Goal: Information Seeking & Learning: Learn about a topic

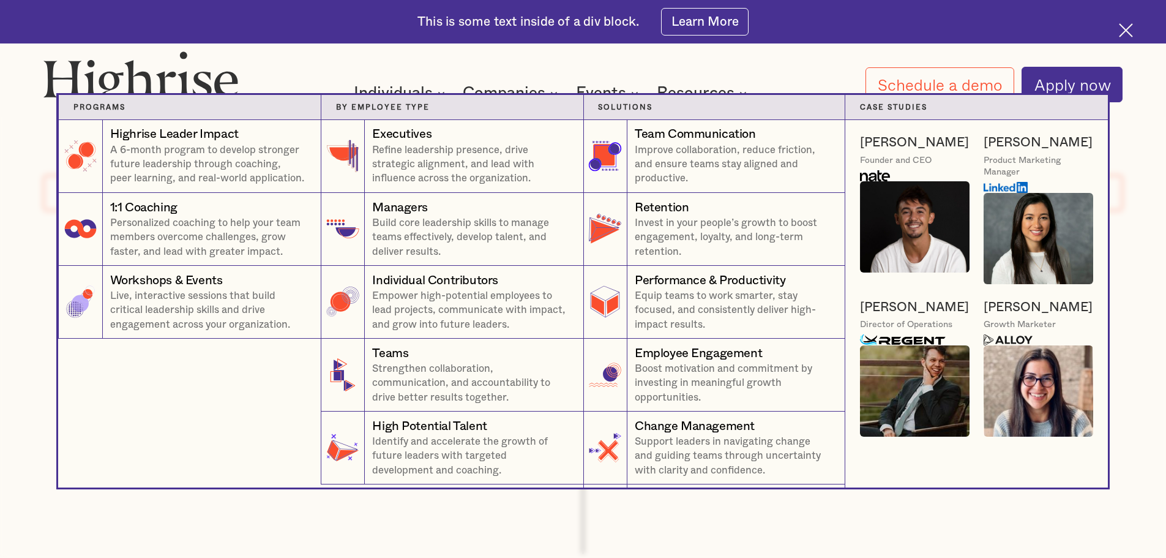
click at [5, 312] on nav "Programs 4 Highrise Leader Impact Program A 6-month program to develop stronger…" at bounding box center [583, 291] width 1166 height 392
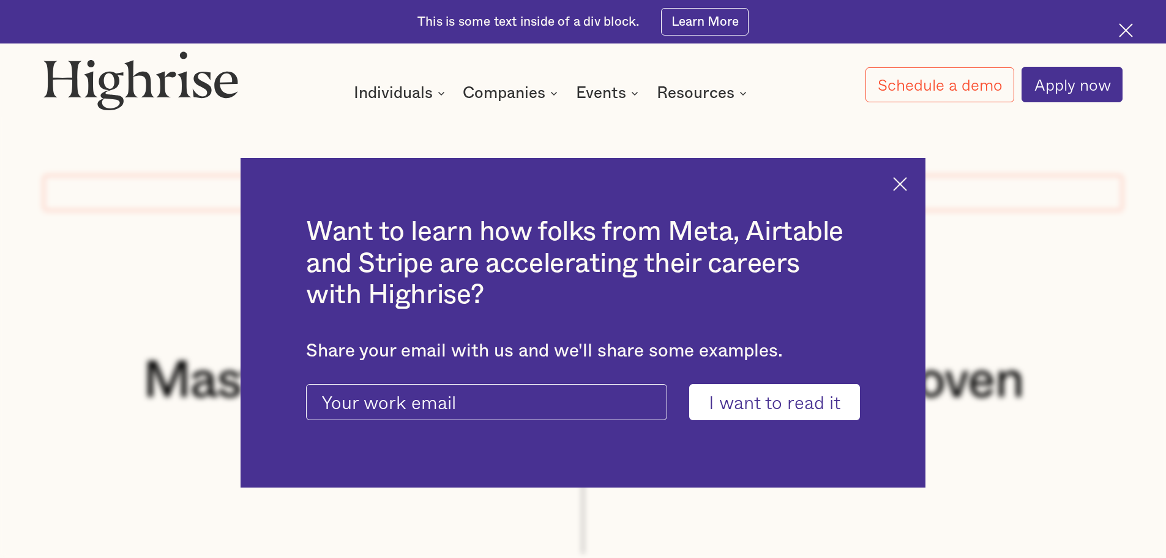
click at [906, 183] on img at bounding box center [900, 184] width 14 height 14
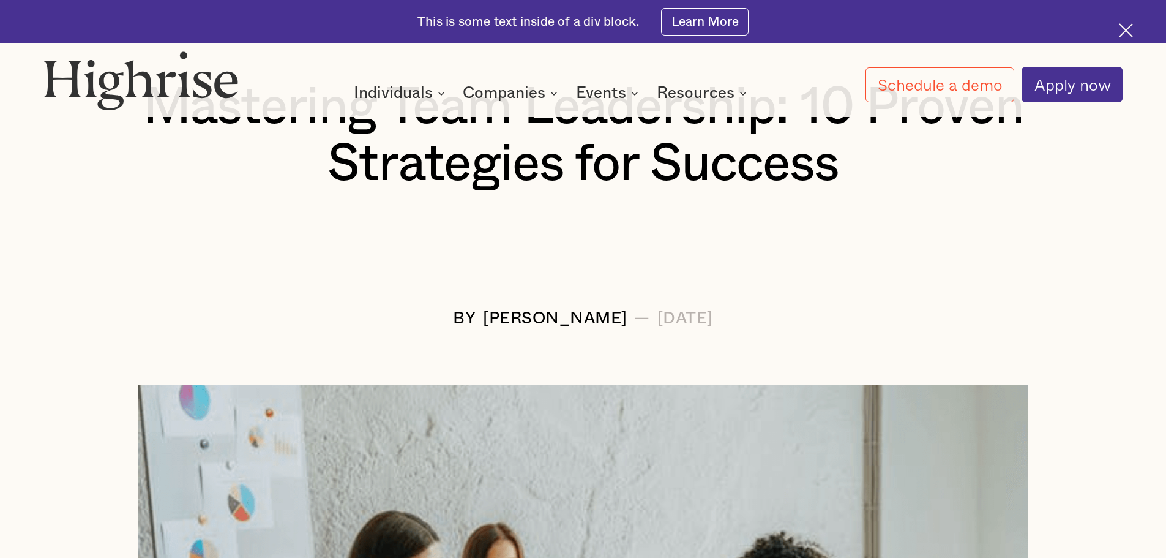
scroll to position [245, 0]
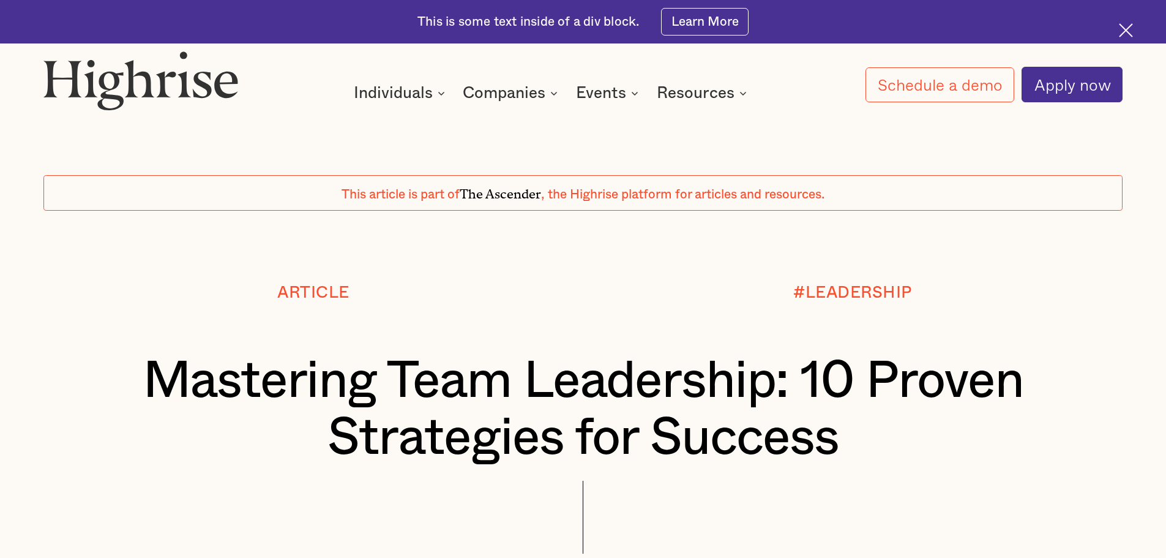
click at [841, 446] on h1 "Mastering Team Leadership: 10 Proven Strategies for Success" at bounding box center [583, 410] width 989 height 114
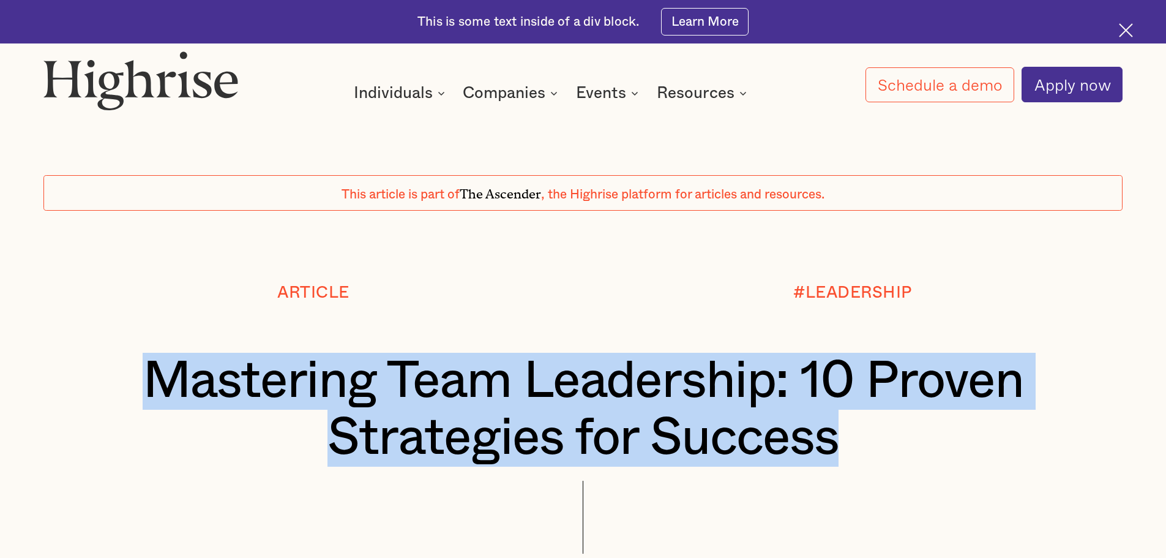
drag, startPoint x: 838, startPoint y: 446, endPoint x: 156, endPoint y: 390, distance: 684.3
click at [156, 390] on h1 "Mastering Team Leadership: 10 Proven Strategies for Success" at bounding box center [583, 410] width 989 height 114
copy h1 "Mastering Team Leadership: 10 Proven Strategies for Success"
